Goal: Task Accomplishment & Management: Complete application form

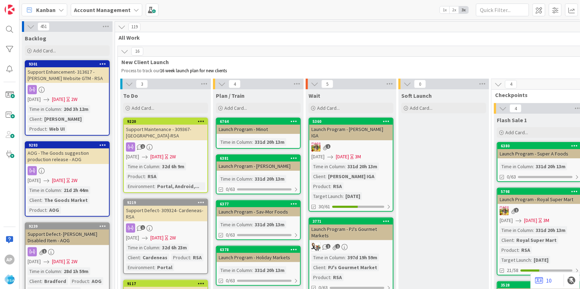
scroll to position [1467, 0]
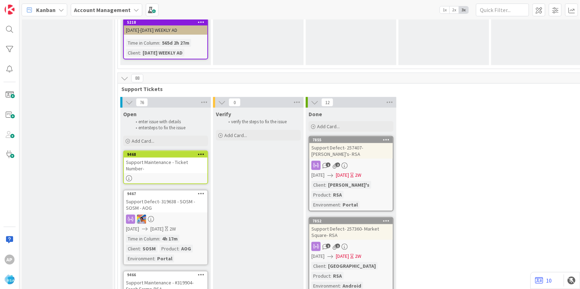
click at [164, 108] on div "Open enter issue with details enter steps to fix the issue Add Card... Template…" at bounding box center [165, 128] width 91 height 40
click at [162, 136] on div "Add Card..." at bounding box center [165, 141] width 85 height 11
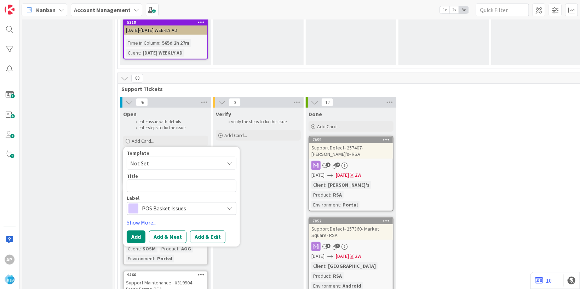
click at [170, 159] on span "Not Set" at bounding box center [174, 163] width 89 height 9
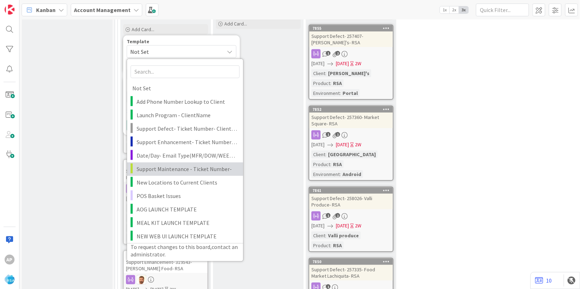
scroll to position [1511, 0]
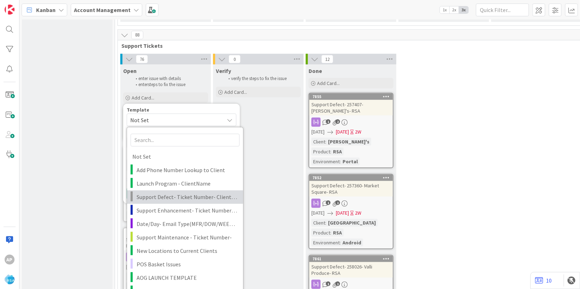
click at [184, 193] on span "Support Defect- Ticket Number- Client Name- Product Name" at bounding box center [187, 197] width 101 height 9
type textarea "x"
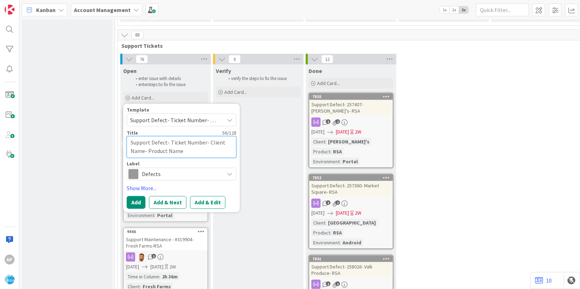
click at [205, 136] on textarea "Support Defect- Ticket Number- Client Name- Product Name" at bounding box center [182, 147] width 110 height 22
click at [204, 136] on textarea "Support Defect- Ticket Number- Client Name- Product Name" at bounding box center [182, 147] width 110 height 22
type textarea "Support Defect- Ticket Numbe- Client Name- Product Name"
type textarea "x"
type textarea "Support Defect- Ticket Numb- Client Name- Product Name"
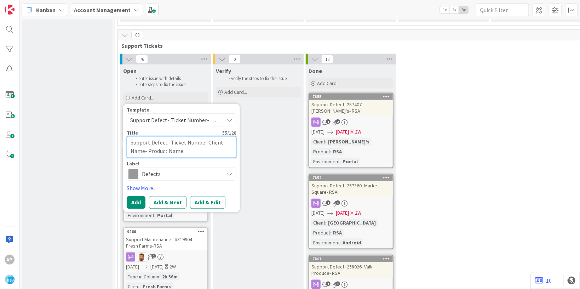
type textarea "x"
type textarea "Support Defect- Ticket Num- Client Name- Product Name"
type textarea "x"
type textarea "Support Defect- Ticket Nu- Client Name- Product Name"
type textarea "x"
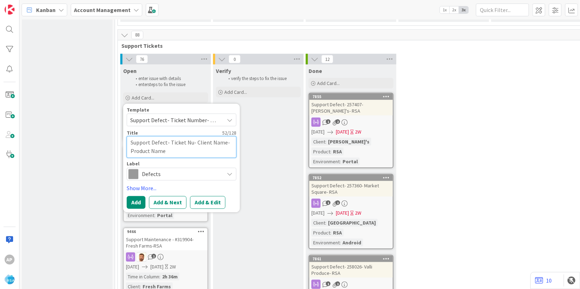
type textarea "Support Defect- Ticket N- Client Name- Product Name"
type textarea "x"
type textarea "Support Defect- Ticket - Client Name- Product Name"
type textarea "x"
type textarea "Support Defect- Ticket- Client Name- Product Name"
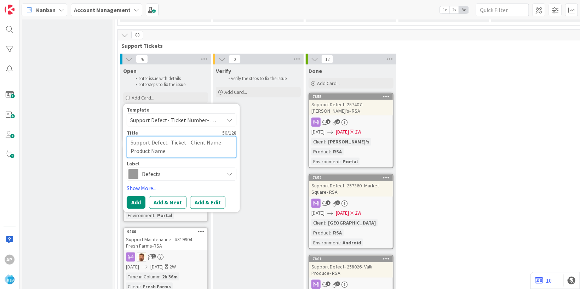
type textarea "x"
type textarea "Support Defect- Ticke- Client Name- Product Name"
type textarea "x"
type textarea "Support Defect- Tick- Client Name- Product Name"
type textarea "x"
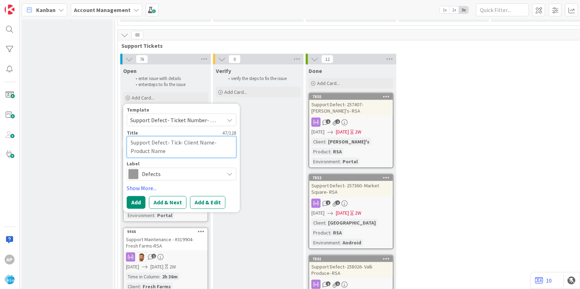
type textarea "Support Defect- Tic- Client Name- Product Name"
type textarea "x"
type textarea "Support Defect- Ti- Client Name- Product Name"
type textarea "x"
type textarea "Support Defect- T- Client Name- Product Name"
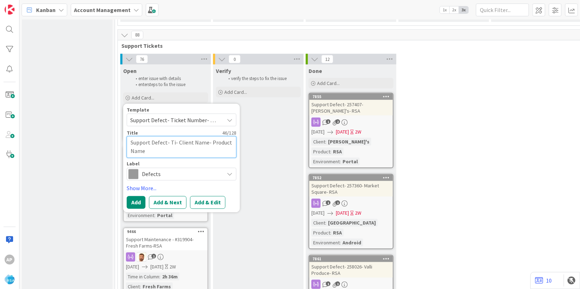
type textarea "x"
type textarea "Support Defect- - Client Name- Product Name"
type textarea "x"
type textarea "Support Defect- - Client Name- Product Name"
type textarea "x"
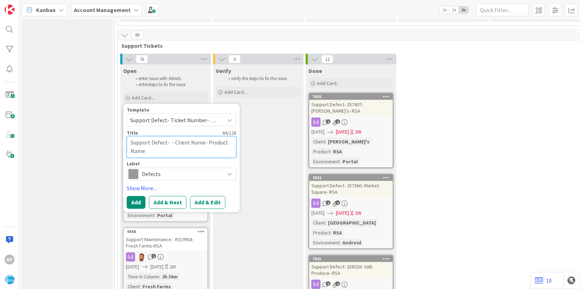
type textarea "Support Defect- - Client Name- Product Name"
type textarea "x"
paste textarea "#320503"
type textarea "Support Defect- #320503- Client Name- Product Name"
type textarea "x"
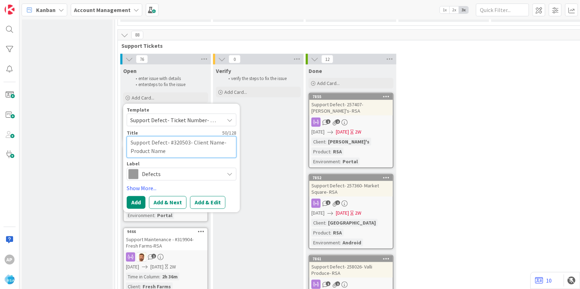
click at [171, 136] on textarea "Support Defect- #320503- Client Name- Product Name" at bounding box center [182, 147] width 110 height 22
type textarea "Support Defect- 320503- Client Name- Product Name"
type textarea "x"
drag, startPoint x: 216, startPoint y: 113, endPoint x: 221, endPoint y: 125, distance: 13.0
click at [217, 136] on textarea "Support Defect- 320503- Client Name- Product Name" at bounding box center [182, 147] width 110 height 22
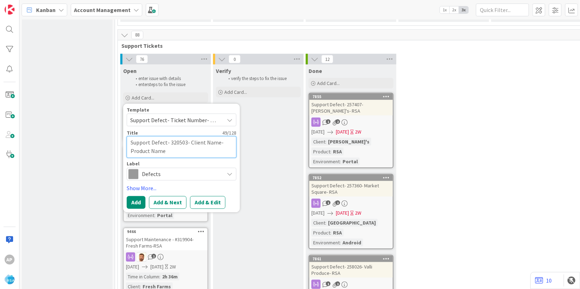
type textarea "Support Defect- 320503- Client Nam- Product Name"
type textarea "x"
type textarea "Support Defect- 320503- Client Na- Product Name"
type textarea "x"
type textarea "Support Defect- 320503- Client N- Product Name"
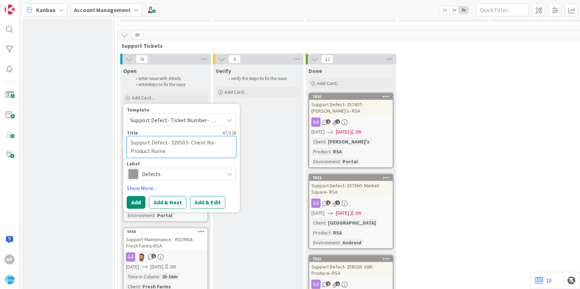
type textarea "x"
type textarea "Support Defect- 320503- Client - Product Name"
type textarea "x"
type textarea "Support Defect- 320503- Client- Product Name"
type textarea "x"
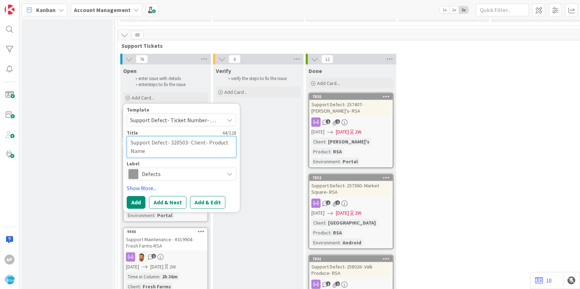
type textarea "Support Defect- 320503- Clien- Product Name"
type textarea "x"
type textarea "Support Defect- 320503- Clie- Product Name"
type textarea "x"
type textarea "Support Defect- 320503- Cli- Product Name"
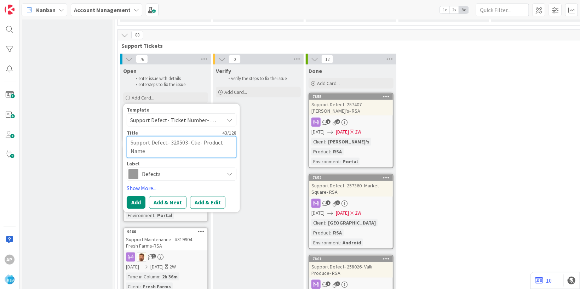
type textarea "x"
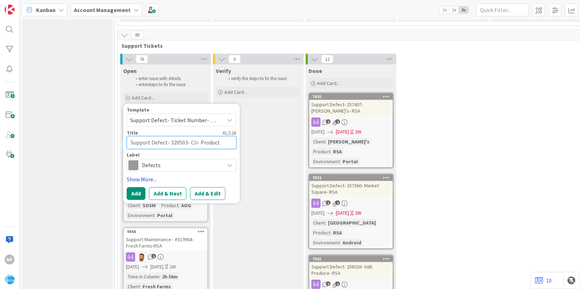
type textarea "Support Defect- 320503- Cl- Product Name"
type textarea "x"
type textarea "Support Defect- 320503- C- Product Name"
type textarea "x"
type textarea "Support Defect- 320503- - Product Name"
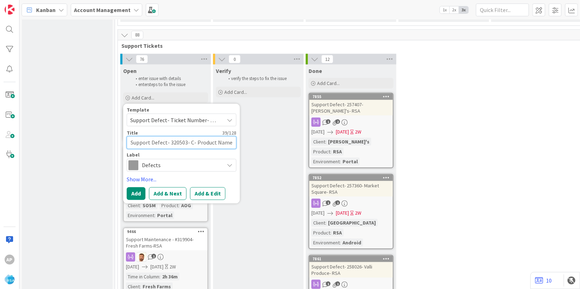
type textarea "x"
paste textarea "message"
type textarea "Support Defect- 320503- message- Product Name"
type textarea "x"
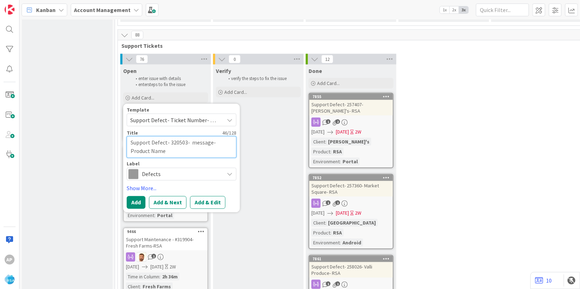
type textarea "Support Defect- 320503- messag- Product Name"
type textarea "x"
type textarea "Support Defect- 320503- messa- Product Name"
type textarea "x"
type textarea "Support Defect- 320503- mess- Product Name"
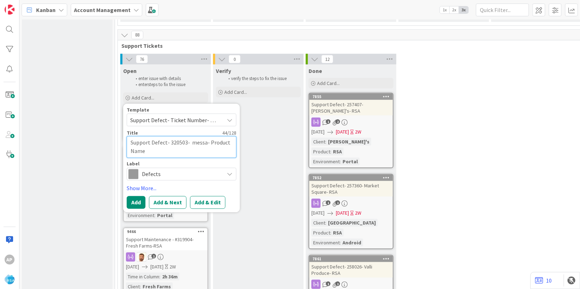
type textarea "x"
type textarea "Support Defect- 320503- mes- Product Name"
type textarea "x"
type textarea "Support Defect- 320503- me- Product Name"
type textarea "x"
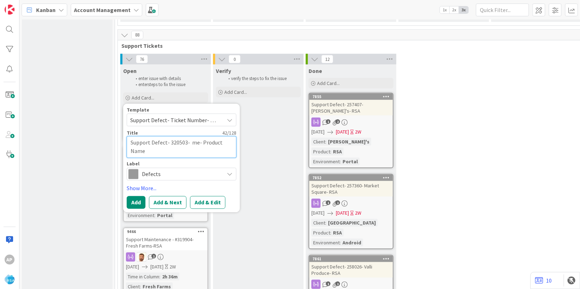
type textarea "Support Defect- 320503- m- Product Name"
type textarea "x"
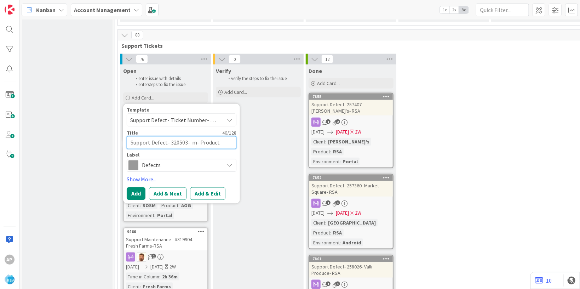
type textarea "Support Defect- 320503- - Product Name"
type textarea "x"
type textarea "Support Defect- 320503- - Product Name"
type textarea "x"
type textarea "Support Defect- 320503- H- Product Name"
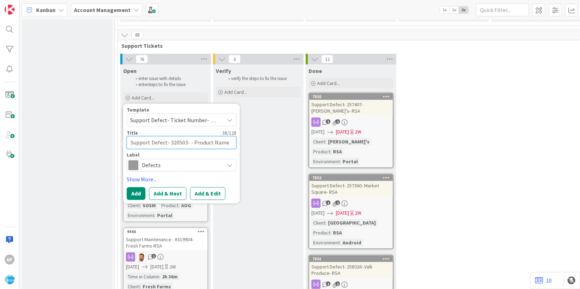
type textarea "x"
type textarea "Support Defect- 320503- Ha- Product Name"
type textarea "x"
type textarea "Support Defect- 320503- H- Product Name"
type textarea "x"
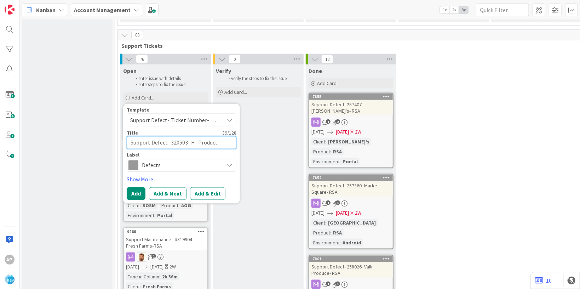
type textarea "Support Defect- 320503- Ho- Product Name"
type textarea "x"
type textarea "Support Defect- 320503- Hol- Product Name"
type textarea "x"
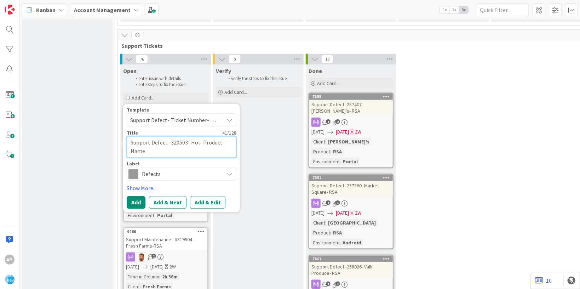
type textarea "Support Defect- 320503- [DATE]- Product Name"
type textarea "x"
type textarea "Support Defect- 320503- Holid- Product Name"
type textarea "x"
type textarea "Support Defect- 320503- Holida- Product Name"
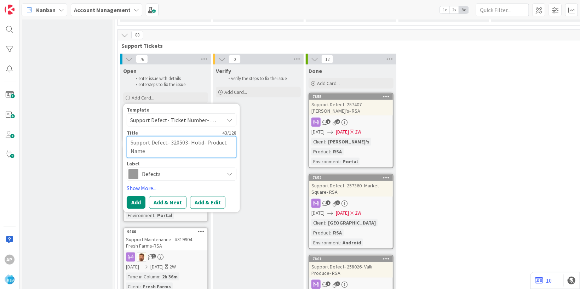
type textarea "x"
type textarea "Support Defect- 320503- Holiday- Product Name"
type textarea "x"
type textarea "Support Defect- 320503- Holiday - Product Name"
type textarea "x"
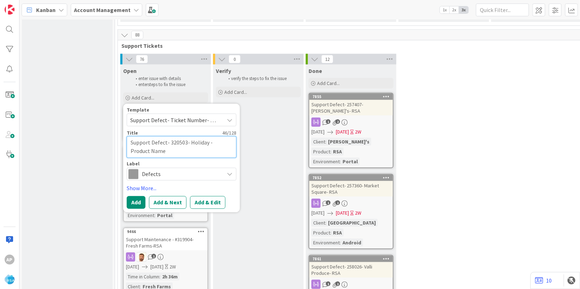
type textarea "Support Defect- 320503- Holiday M- Product Name"
type textarea "x"
type textarea "Support Defect- 320503- Holiday Ma- Product Name"
type textarea "x"
type textarea "Support Defect- 320503- Holiday Mar- Product Name"
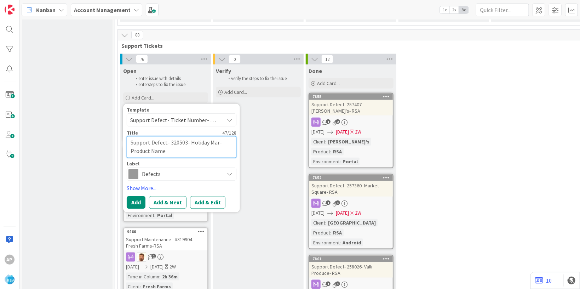
type textarea "x"
type textarea "Support Defect- 320503- Holiday Mark- Product Name"
type textarea "x"
type textarea "Support Defect- 320503- Holiday Marke- Product Name"
type textarea "x"
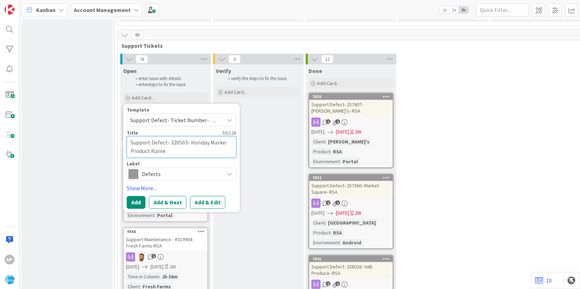
type textarea "Support Defect- 320503- Holiday Market- Product Name"
type textarea "x"
click at [170, 136] on textarea "Support Defect- 320503- Holiday Market- Product Name" at bounding box center [182, 147] width 110 height 22
click at [167, 136] on textarea "Support Defect- 320503- Holiday Market- Product Name" at bounding box center [182, 147] width 110 height 22
type textarea "Support Defect- 320503- Holiday Market- Product Nam"
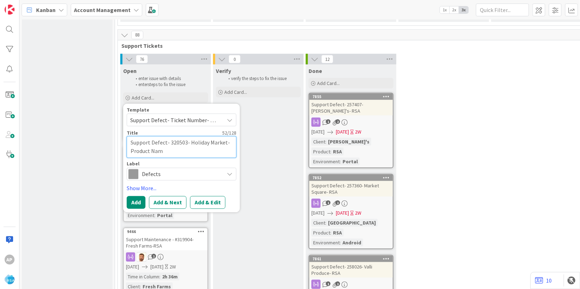
type textarea "x"
type textarea "Support Defect- 320503- Holiday Market- Product Na"
type textarea "x"
type textarea "Support Defect- 320503- Holiday Market- Product N"
type textarea "x"
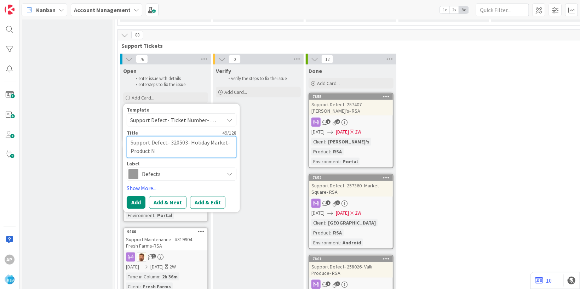
type textarea "Support Defect- 320503- Holiday Market- Product"
type textarea "x"
type textarea "Support Defect- 320503- Holiday Market- Product"
type textarea "x"
type textarea "Support Defect- 320503- Holiday Market- Produc"
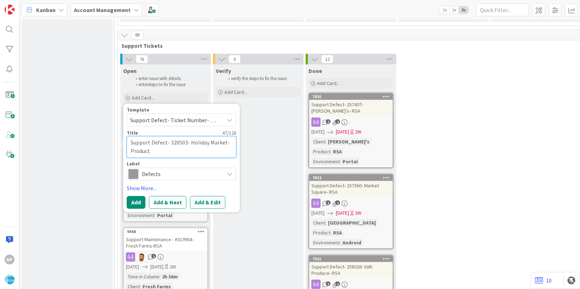
type textarea "x"
type textarea "Support Defect- 320503- Holiday Market- Produ"
type textarea "x"
type textarea "Support Defect- 320503- Holiday Market- Prod"
type textarea "x"
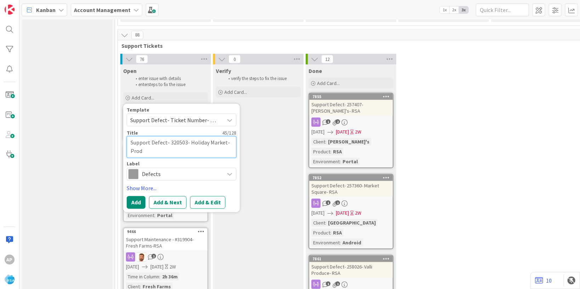
type textarea "Support Defect- 320503- Holiday Market- Pro"
type textarea "x"
type textarea "Support Defect- 320503- Holiday Market- Pr"
type textarea "x"
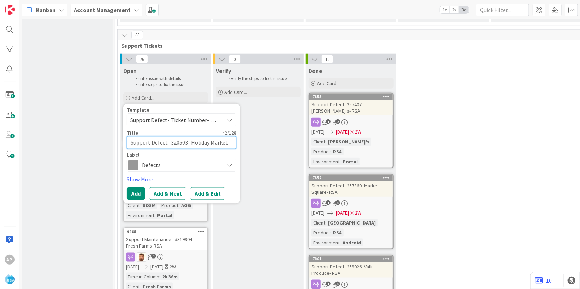
type textarea "Support Defect- 320503- Holiday Market- P"
type textarea "x"
type textarea "Support Defect- 320503- Holiday Market-"
type textarea "x"
type textarea "Support Defect- 320503- Holiday Market- R"
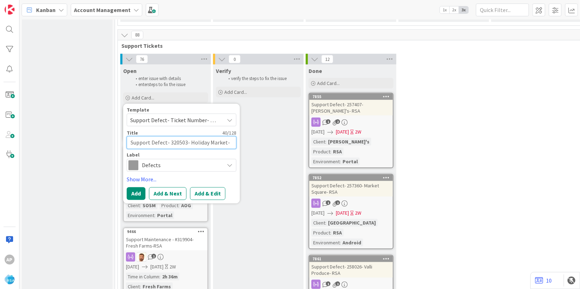
type textarea "x"
type textarea "Support Defect- 320503- Holiday Market- RS"
type textarea "x"
type textarea "Support Defect- 320503- Holiday Market- RSA"
type textarea "x"
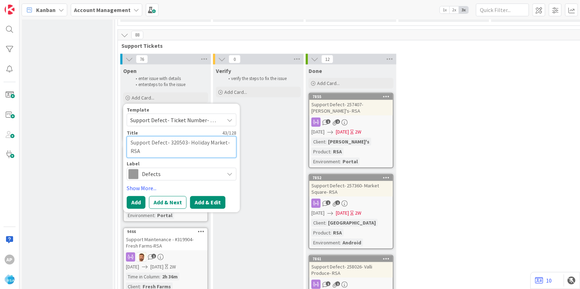
type textarea "Support Defect- 320503- Holiday Market- RSA"
click at [210, 196] on button "Add & Edit" at bounding box center [207, 202] width 35 height 13
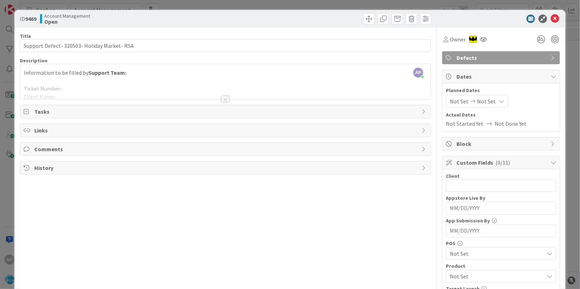
click at [76, 95] on div at bounding box center [225, 90] width 411 height 18
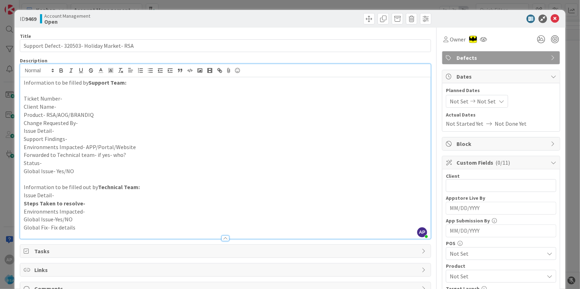
click at [71, 97] on p "Ticket Number-" at bounding box center [226, 99] width 404 height 8
click at [71, 104] on p "Client Name-" at bounding box center [226, 107] width 404 height 8
click at [55, 131] on p "Issue Detail-" at bounding box center [226, 131] width 404 height 8
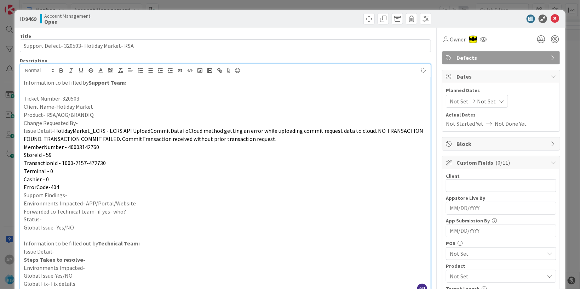
click at [85, 123] on p "Change Requested By-" at bounding box center [226, 123] width 404 height 8
click at [490, 55] on span "Defects" at bounding box center [502, 57] width 91 height 8
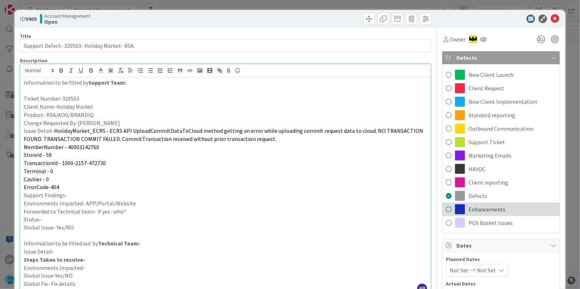
click at [488, 210] on span "Enhancements" at bounding box center [487, 209] width 37 height 8
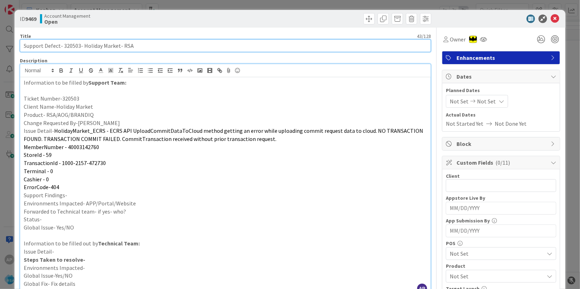
click at [60, 46] on input "Support Defect- 320503- Holiday Market- RSA" at bounding box center [225, 45] width 411 height 13
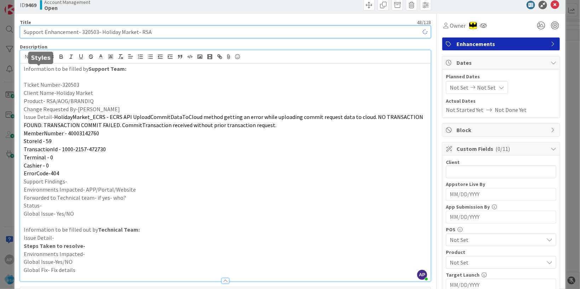
scroll to position [86, 0]
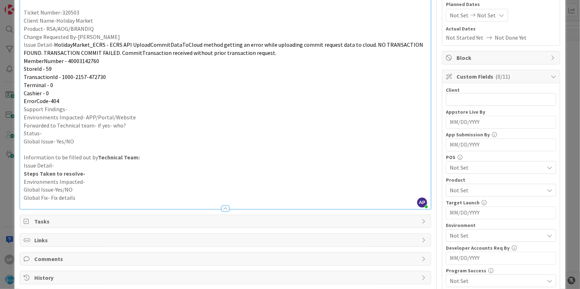
type input "Support Enhancement- 320503- Holiday Market- RSA"
click at [76, 106] on p "Support Findings-" at bounding box center [226, 109] width 404 height 8
click at [137, 119] on p "Environments Impacted- APP/Portal/Website" at bounding box center [226, 117] width 404 height 8
click at [131, 121] on p "Forwarded to Technical team- if yes- who?" at bounding box center [226, 125] width 404 height 8
click at [48, 133] on p "Status-" at bounding box center [226, 133] width 404 height 8
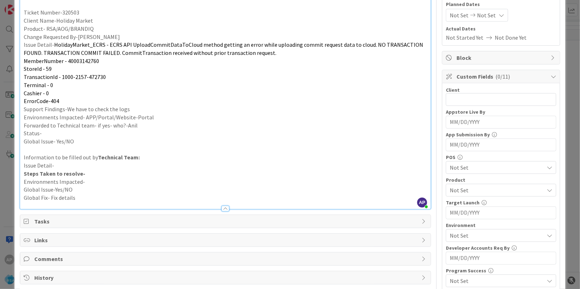
click at [49, 133] on p "Status-" at bounding box center [226, 133] width 404 height 8
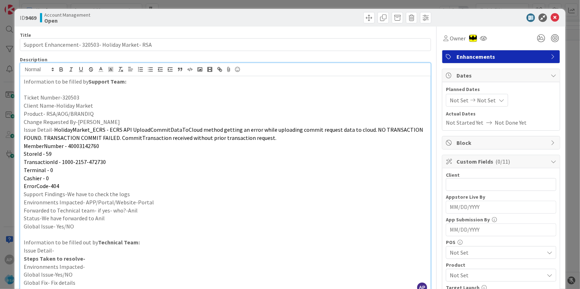
scroll to position [0, 0]
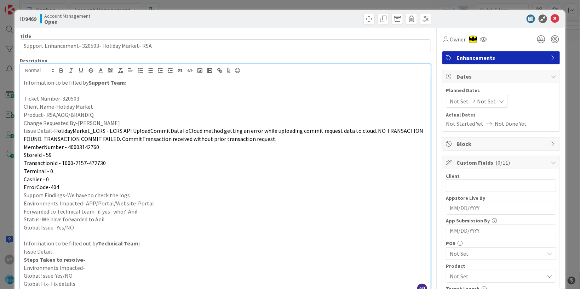
click at [455, 108] on div "Planned Dates Not Set Not Set Actual Dates Not Started Yet Not Done Yet" at bounding box center [501, 107] width 110 height 41
click at [452, 106] on div "Not Set Not Set" at bounding box center [477, 101] width 62 height 13
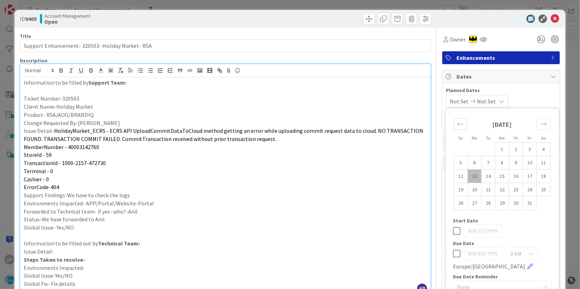
click at [469, 177] on td "13" at bounding box center [475, 175] width 14 height 13
type input "[DATE]"
click at [359, 194] on p "Support Findings-We have to check the logs" at bounding box center [226, 195] width 404 height 8
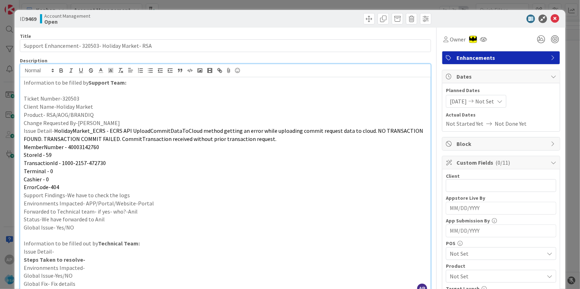
click at [494, 98] on span "Not Set" at bounding box center [485, 101] width 19 height 8
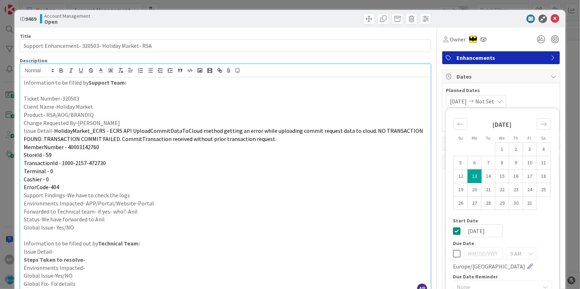
click at [141, 199] on p "Support Findings-We have to check the logs" at bounding box center [226, 195] width 404 height 8
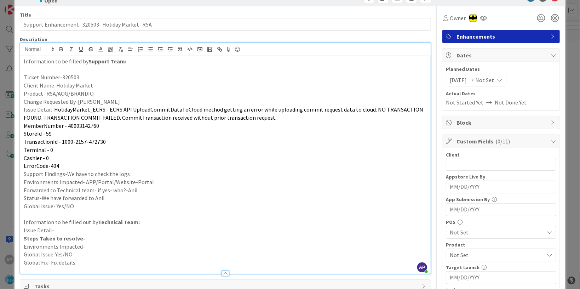
scroll to position [43, 0]
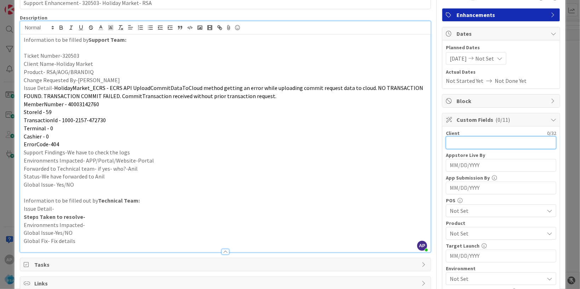
click at [464, 144] on input "text" at bounding box center [501, 142] width 110 height 13
drag, startPoint x: 97, startPoint y: 59, endPoint x: 55, endPoint y: 63, distance: 42.3
click at [55, 63] on p "Client Name-Holiday Market" at bounding box center [226, 64] width 404 height 8
copy p "Holiday Market"
click at [465, 140] on input "text" at bounding box center [501, 142] width 110 height 13
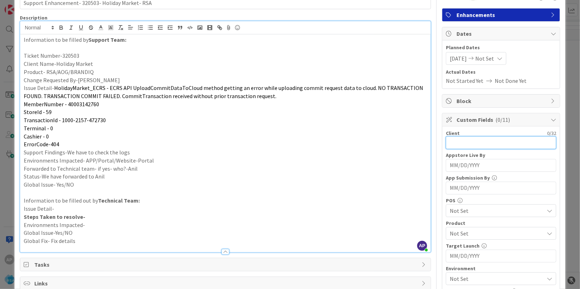
paste input "Holiday Market"
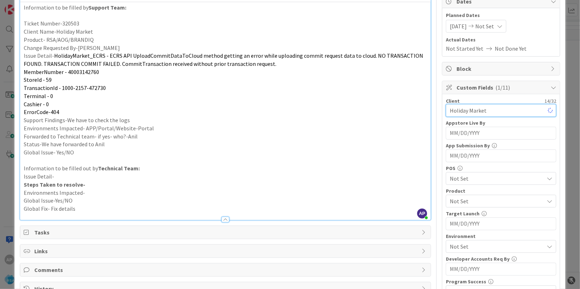
scroll to position [129, 0]
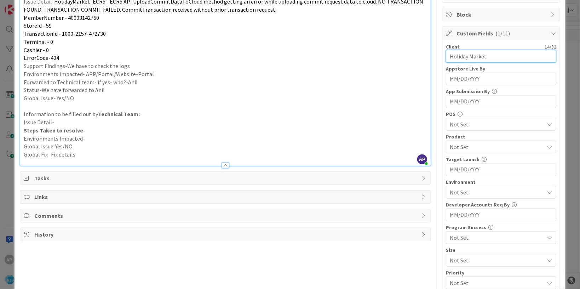
type input "Holiday Market"
click at [469, 145] on span "Not Set" at bounding box center [497, 147] width 94 height 8
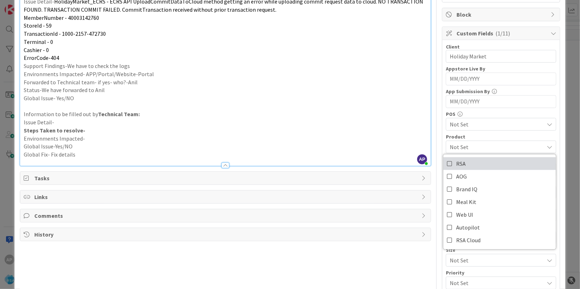
click at [462, 159] on link "RSA" at bounding box center [500, 163] width 113 height 13
click at [327, 94] on p "Global Issue- Yes/NO" at bounding box center [226, 98] width 404 height 8
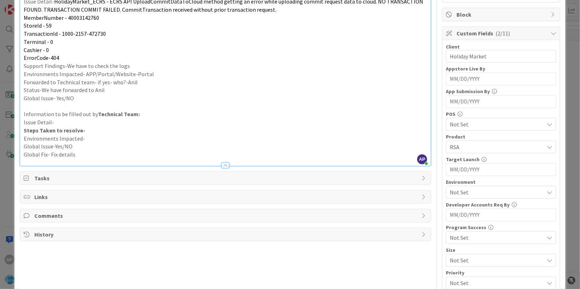
click at [463, 194] on span "Not Set" at bounding box center [497, 192] width 94 height 8
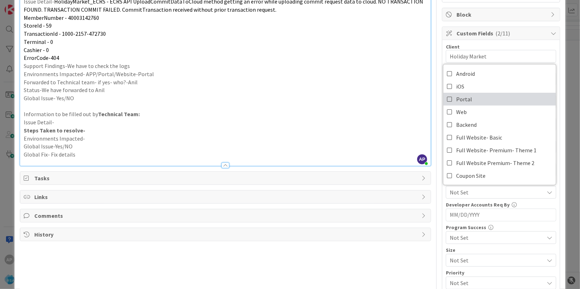
click at [457, 96] on span "Portal" at bounding box center [464, 99] width 16 height 11
click at [346, 92] on p "Status-We have forwarded to Anil" at bounding box center [226, 90] width 404 height 8
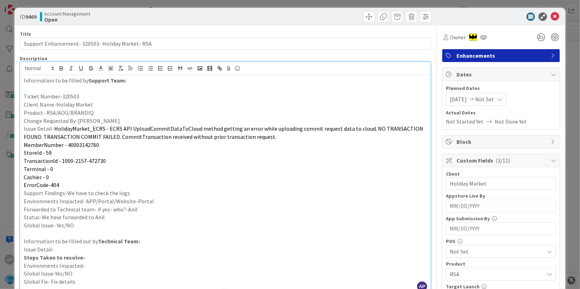
scroll to position [0, 0]
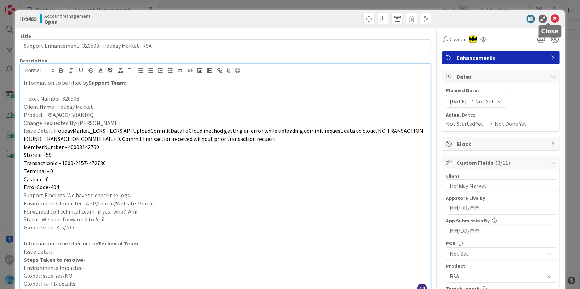
click at [551, 17] on icon at bounding box center [555, 19] width 8 height 8
